Goal: Task Accomplishment & Management: Manage account settings

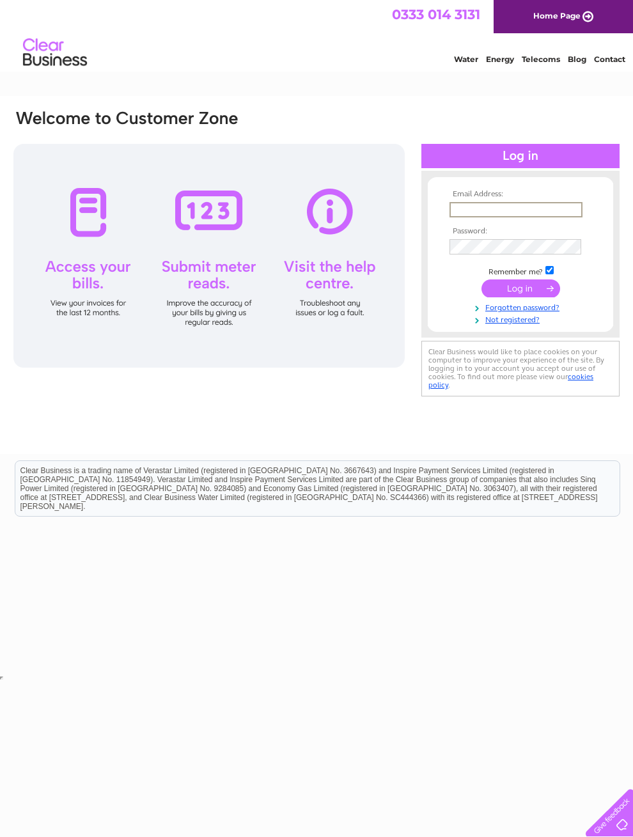
click at [534, 226] on td at bounding box center [520, 224] width 148 height 6
click at [540, 212] on input "text" at bounding box center [515, 209] width 132 height 14
type input "hello@sebsurbanjungle.co.uk"
click at [540, 289] on input "submit" at bounding box center [520, 287] width 79 height 18
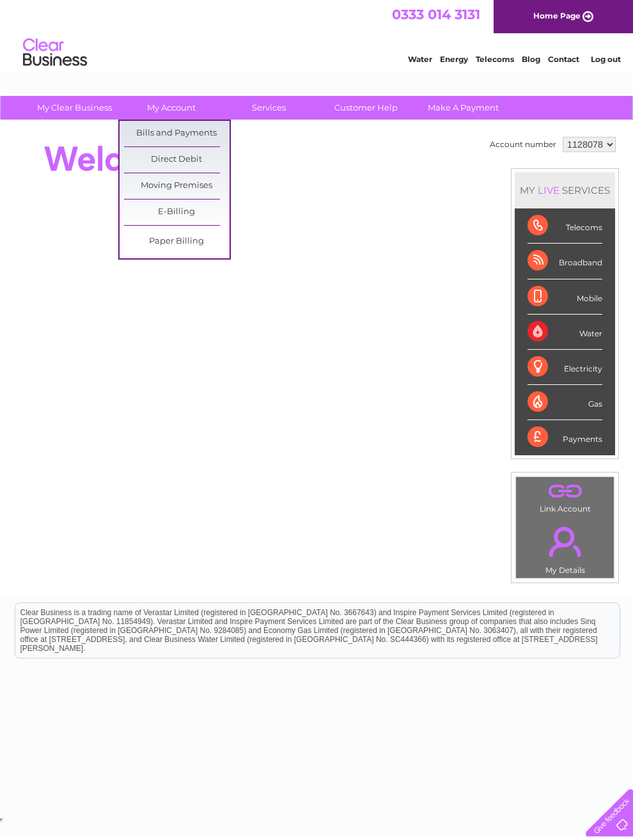
click at [185, 224] on link "E-Billing" at bounding box center [176, 212] width 105 height 26
click at [187, 219] on link "E-Billing" at bounding box center [176, 212] width 105 height 26
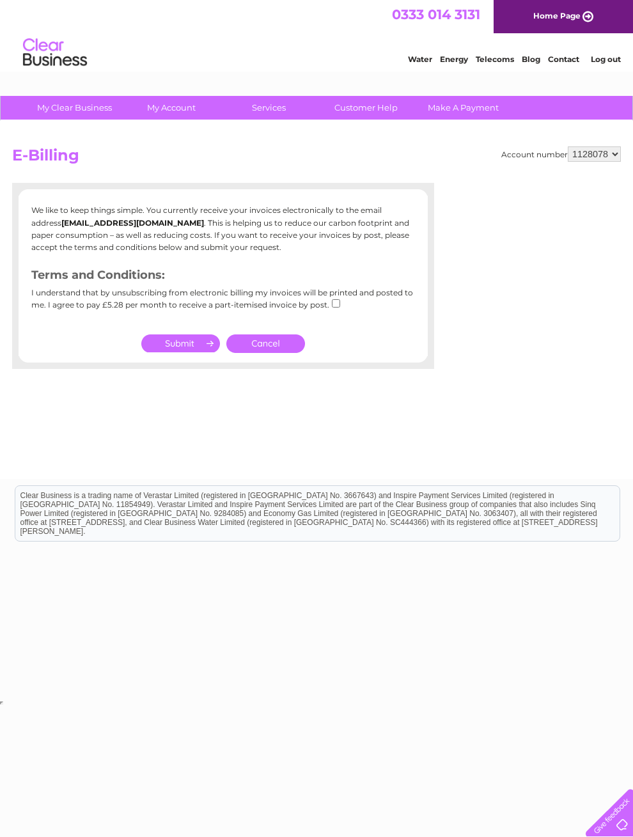
click at [373, 109] on link "Customer Help" at bounding box center [365, 108] width 105 height 24
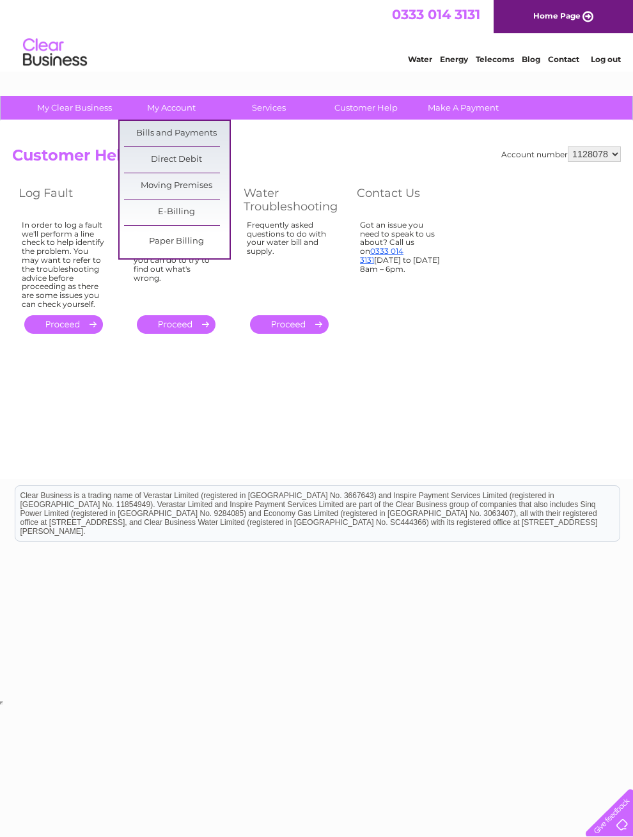
click at [204, 131] on link "Bills and Payments" at bounding box center [176, 134] width 105 height 26
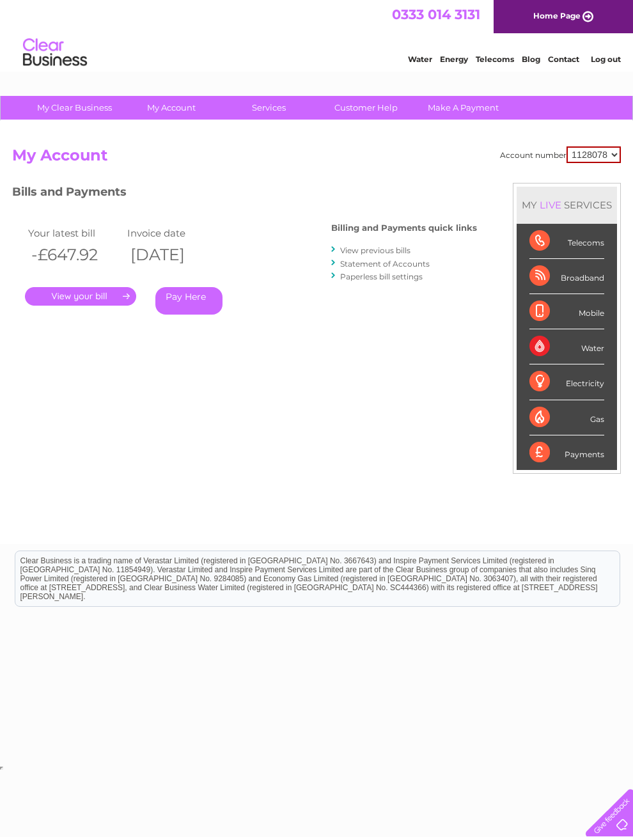
click at [613, 153] on select "1128078" at bounding box center [593, 154] width 54 height 17
click at [387, 255] on link "View previous bills" at bounding box center [375, 250] width 70 height 10
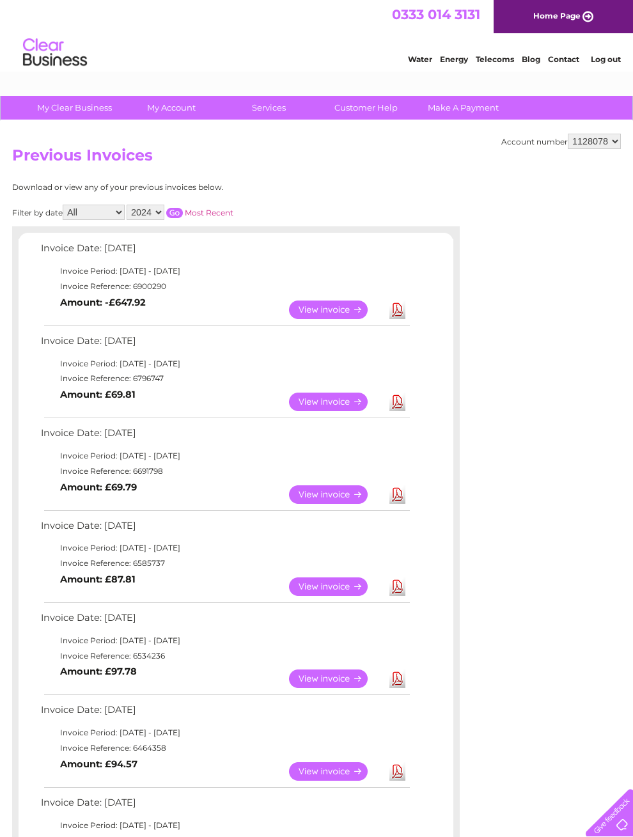
click at [594, 63] on link "Log out" at bounding box center [606, 59] width 30 height 10
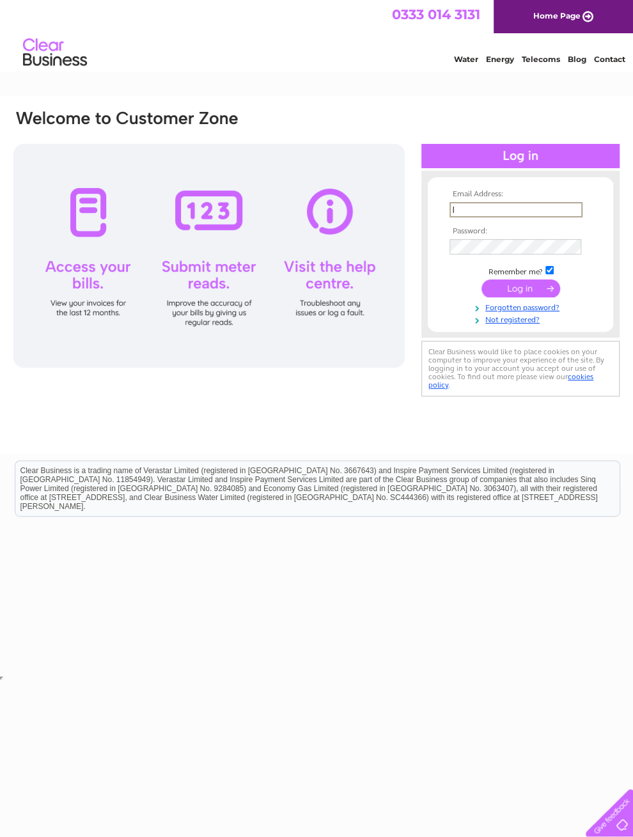
type input "I"
click at [520, 291] on input "submit" at bounding box center [520, 288] width 79 height 18
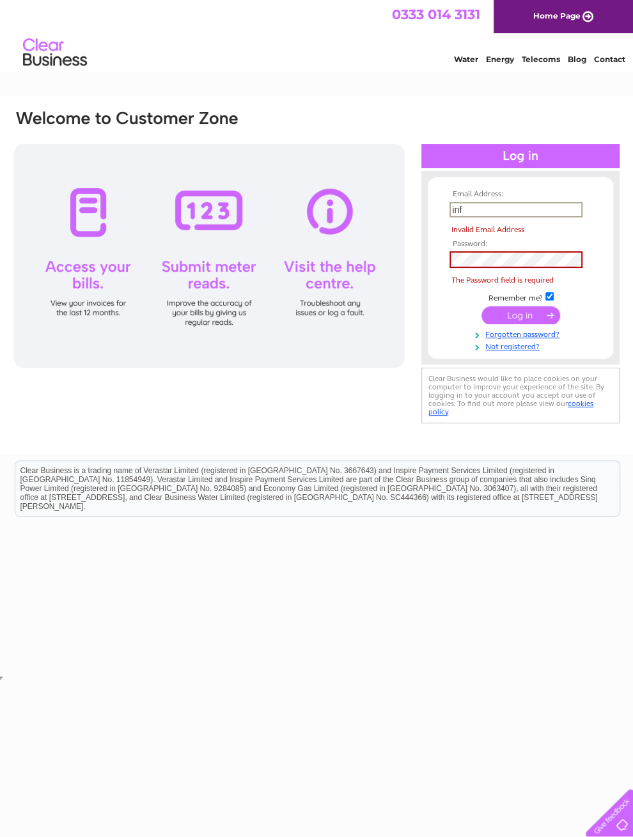
type input "info"
